Goal: Information Seeking & Learning: Check status

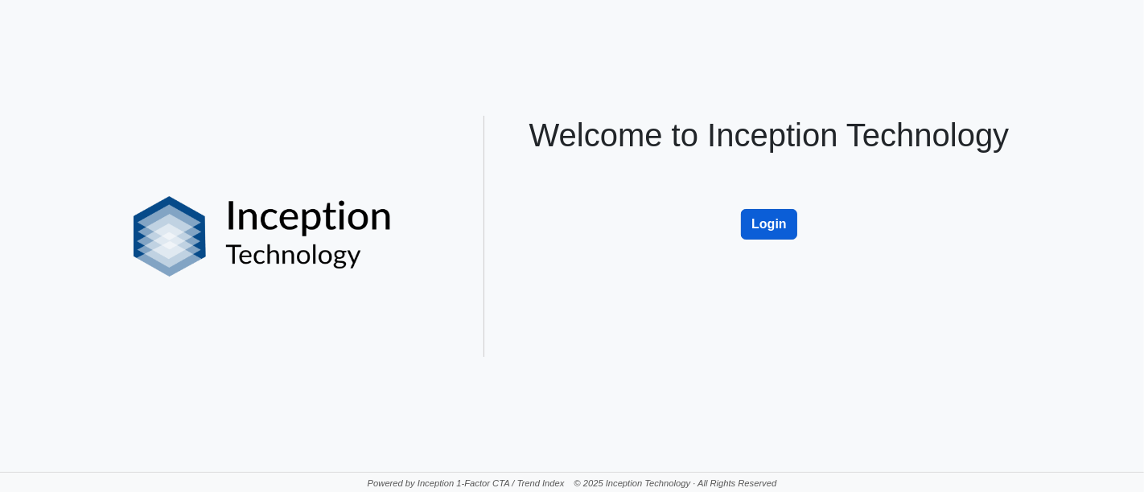
click at [782, 224] on button "Login" at bounding box center [769, 224] width 56 height 31
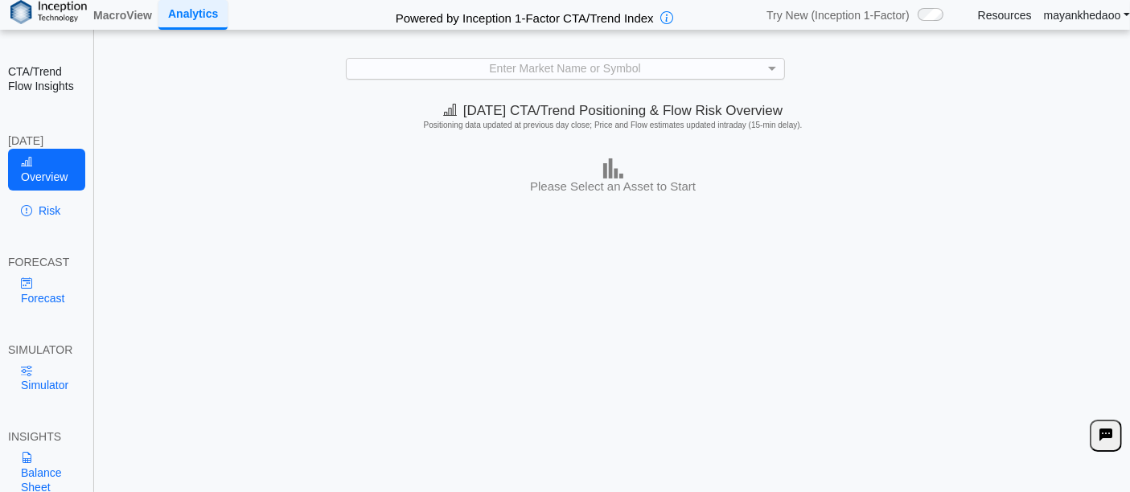
scroll to position [1, 0]
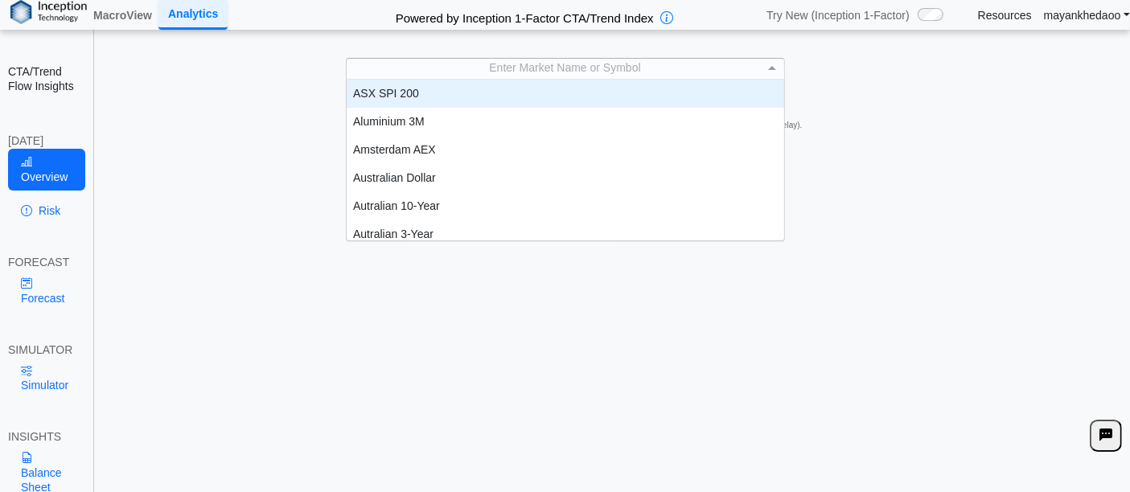
click at [580, 68] on div "Enter Market Name or Symbol" at bounding box center [566, 68] width 438 height 20
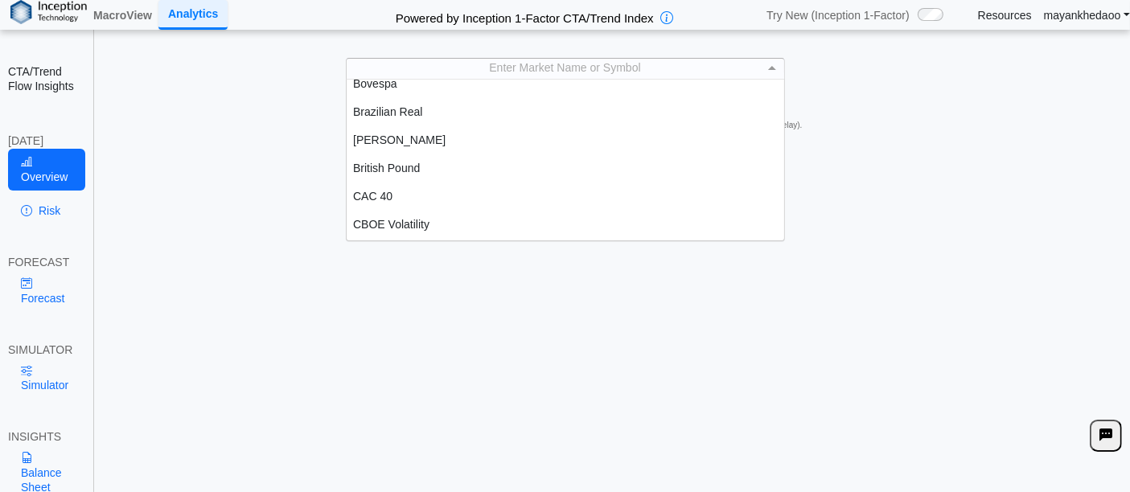
scroll to position [268, 0]
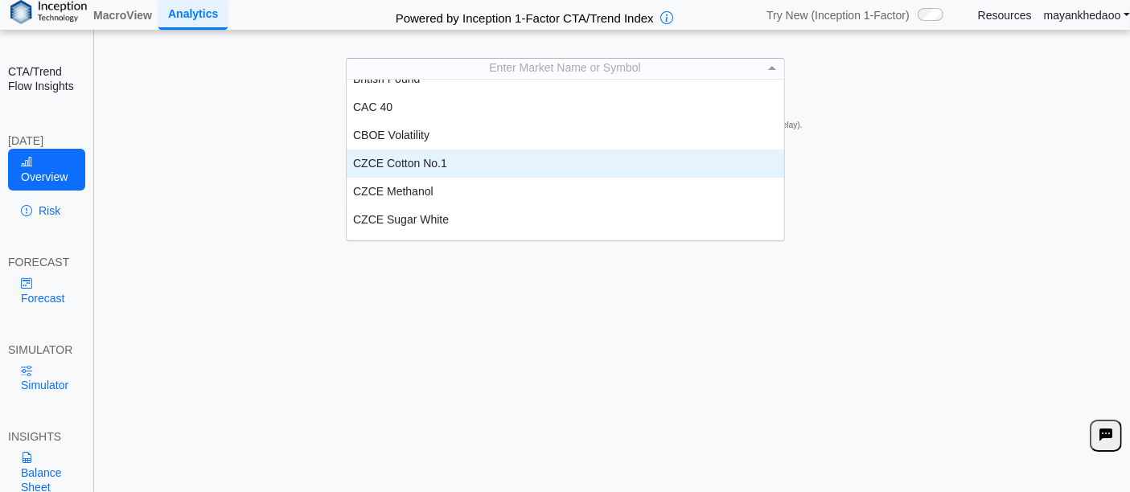
click at [449, 164] on div "CZCE Cotton No.1" at bounding box center [566, 164] width 438 height 28
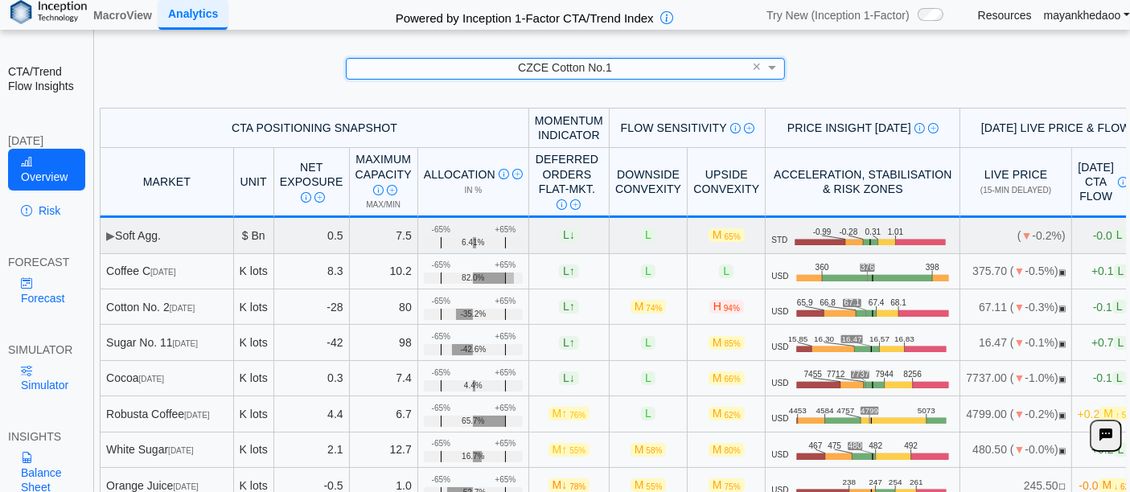
scroll to position [144, 0]
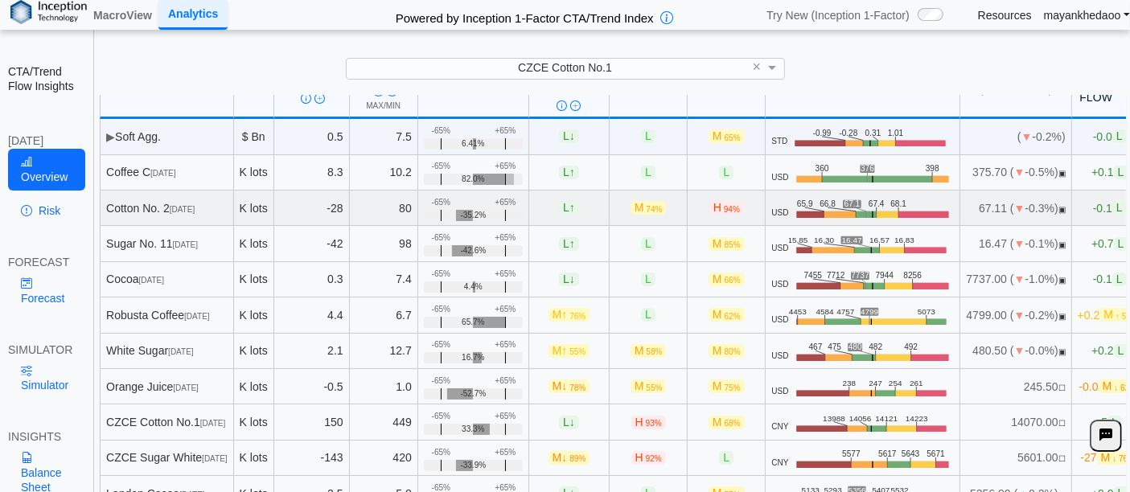
click at [983, 198] on td "67.11 ( ▼ -0.3%) ▣" at bounding box center [1016, 208] width 111 height 35
click at [1014, 202] on span "▼" at bounding box center [1019, 208] width 11 height 13
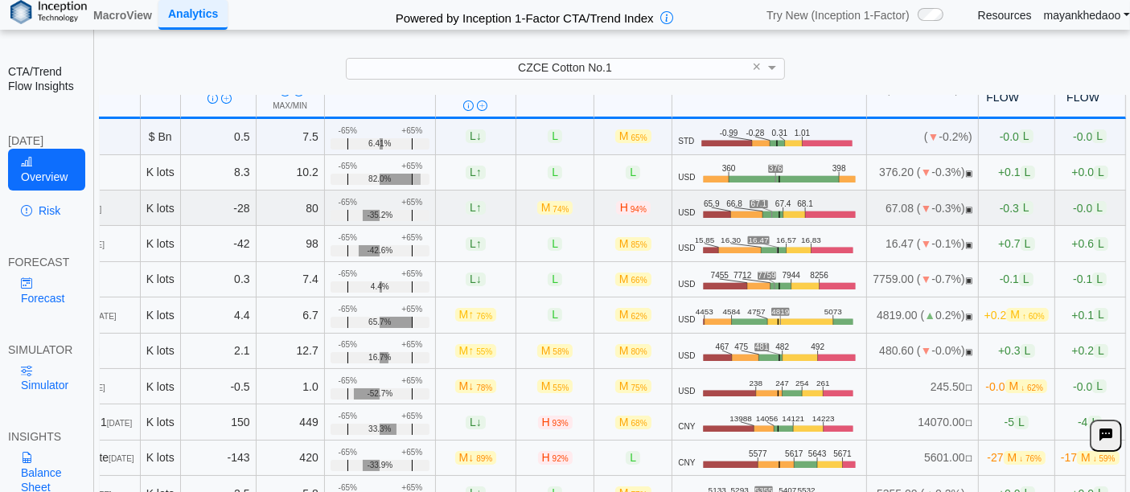
drag, startPoint x: 969, startPoint y: 197, endPoint x: 838, endPoint y: 186, distance: 130.8
click at [867, 191] on td "67.08 ( ▼ -0.3%) ▣" at bounding box center [922, 208] width 111 height 35
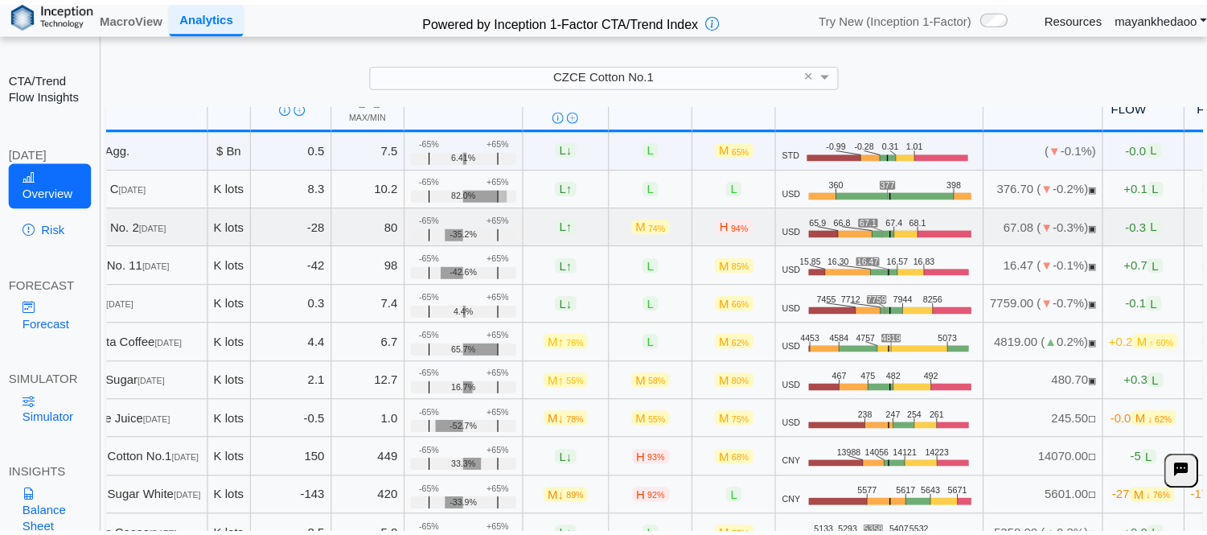
scroll to position [0, 0]
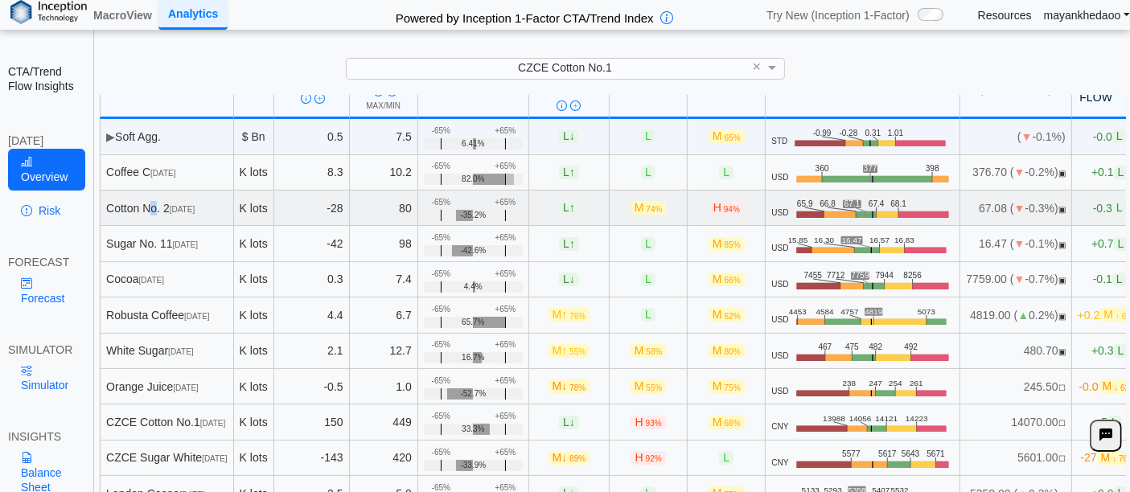
click at [130, 201] on div "Cotton No. [DATE]" at bounding box center [166, 208] width 121 height 14
click at [228, 201] on div "Cotton No. [DATE]" at bounding box center [166, 208] width 121 height 14
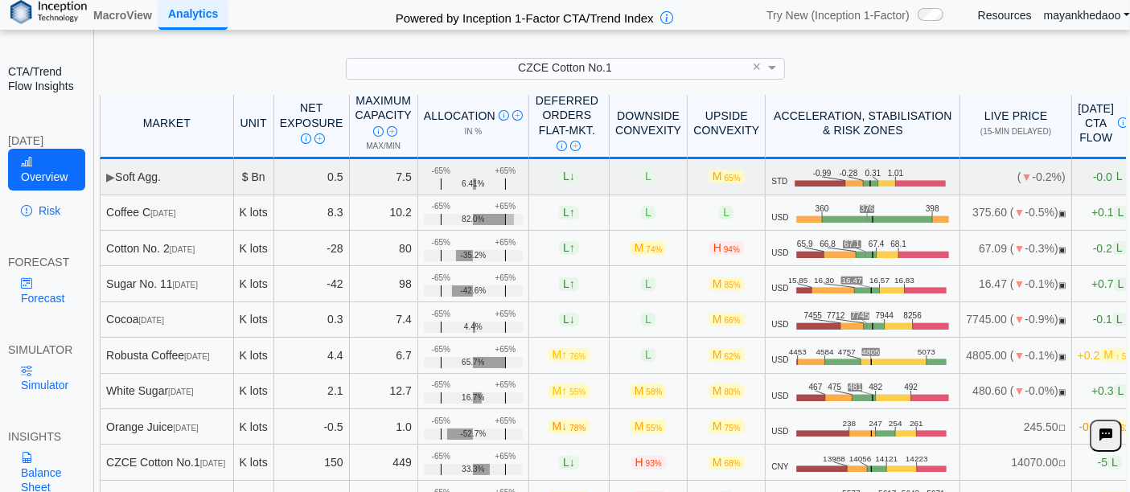
scroll to position [103, 0]
